Goal: Check status

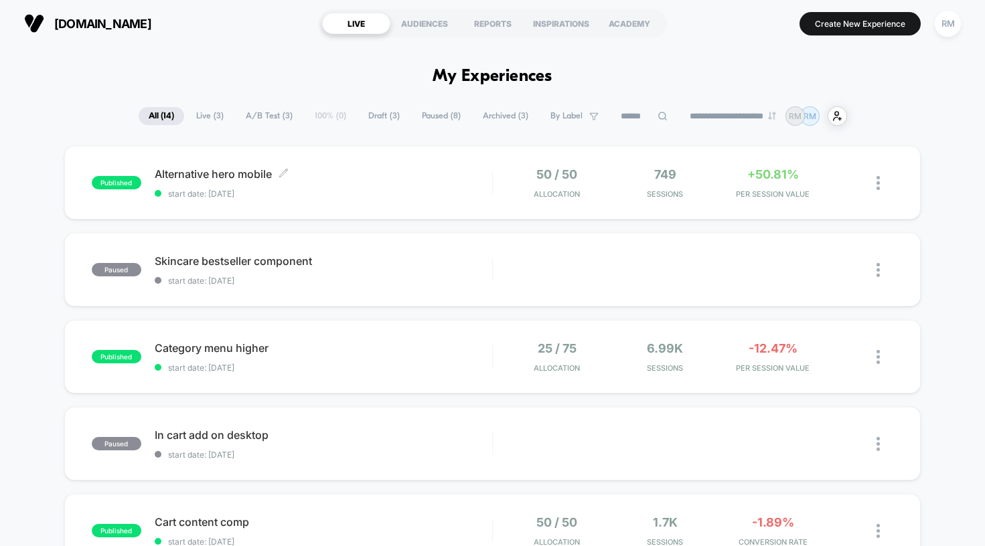
click at [489, 191] on span "start date: [DATE]" at bounding box center [323, 194] width 337 height 10
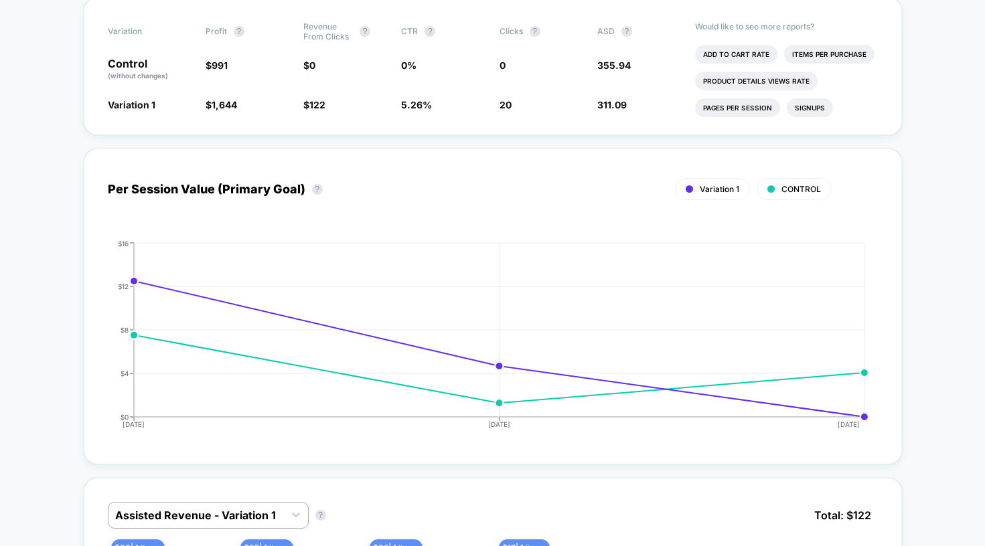
scroll to position [439, 0]
